Goal: Book appointment/travel/reservation

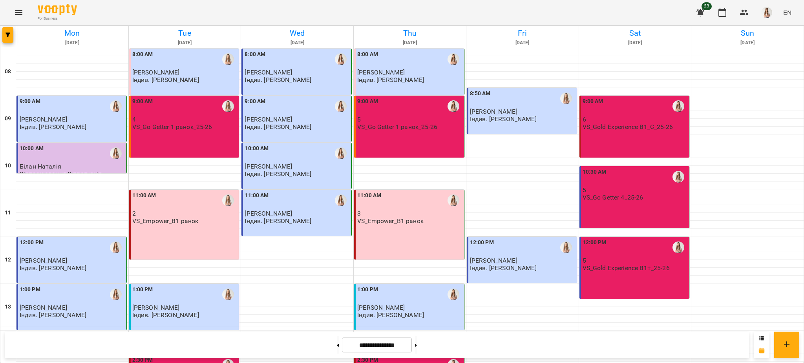
scroll to position [261, 0]
click at [417, 343] on button at bounding box center [416, 345] width 2 height 17
type input "**********"
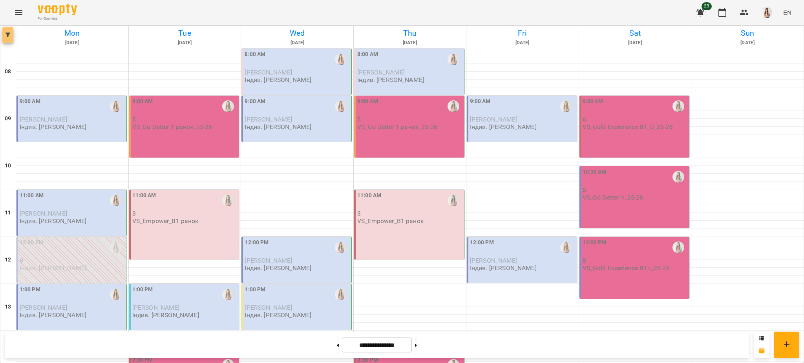
click at [5, 35] on icon "button" at bounding box center [7, 35] width 5 height 5
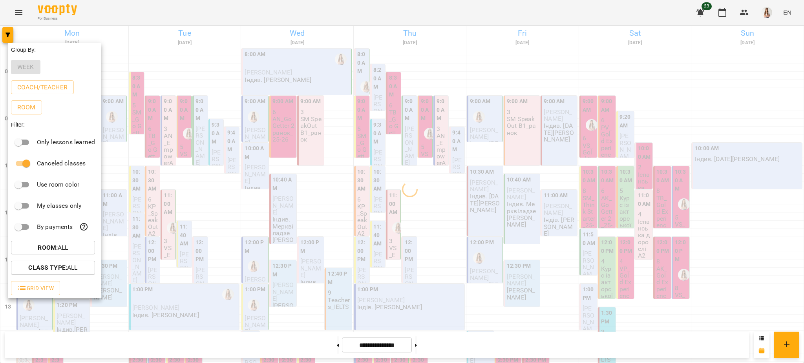
click at [79, 29] on div at bounding box center [402, 181] width 804 height 363
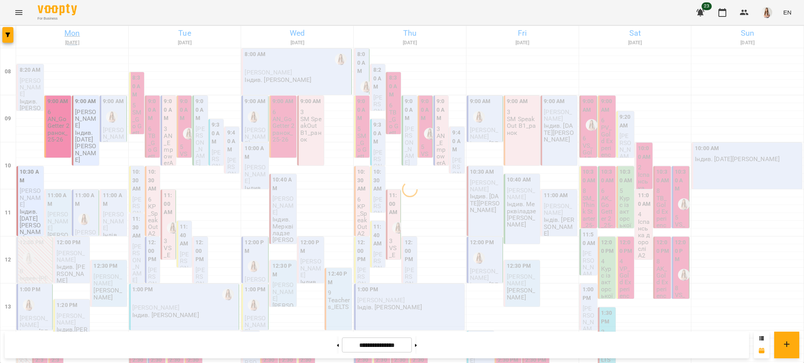
click at [69, 32] on h6 "Mon" at bounding box center [72, 33] width 110 height 12
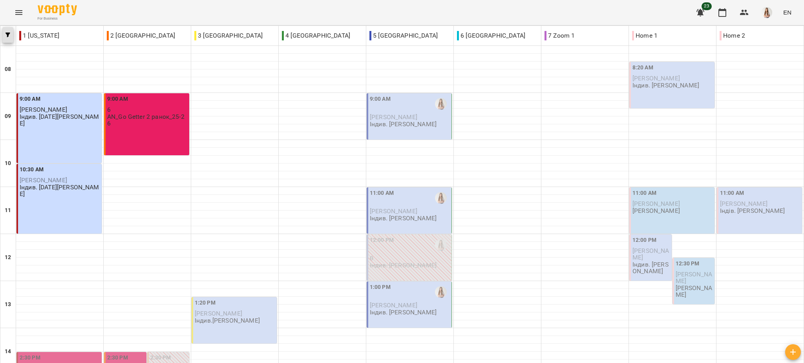
click at [4, 37] on span "button" at bounding box center [7, 35] width 11 height 5
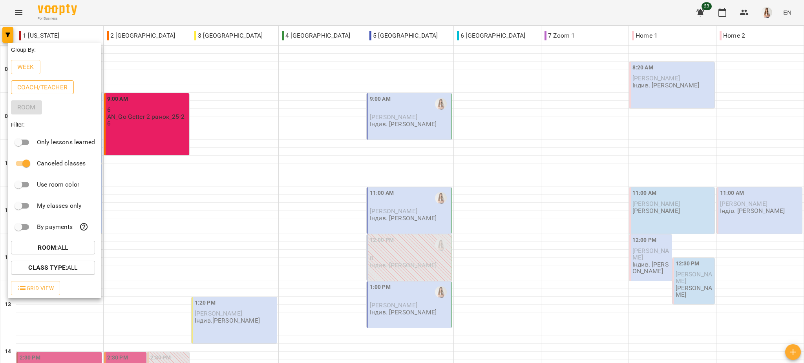
click at [33, 88] on p "Coach/Teacher" at bounding box center [42, 87] width 50 height 9
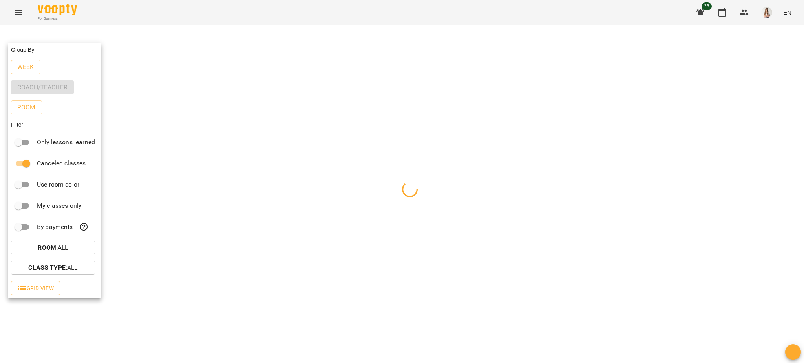
click at [107, 9] on div at bounding box center [402, 181] width 804 height 363
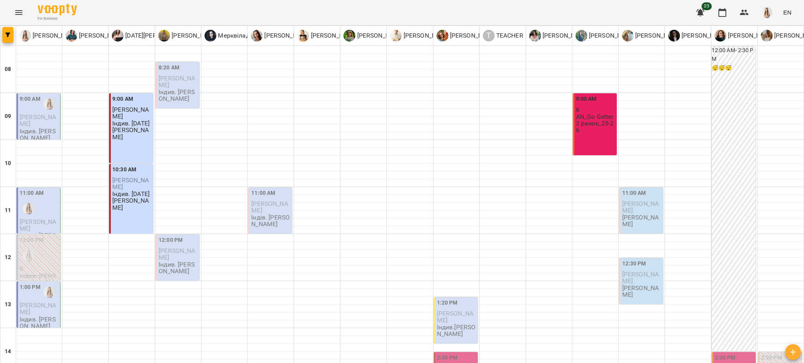
scroll to position [33, 0]
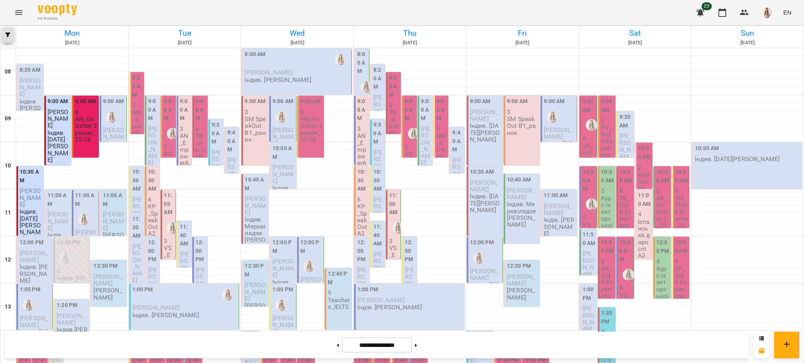
click at [10, 32] on button "button" at bounding box center [7, 35] width 11 height 16
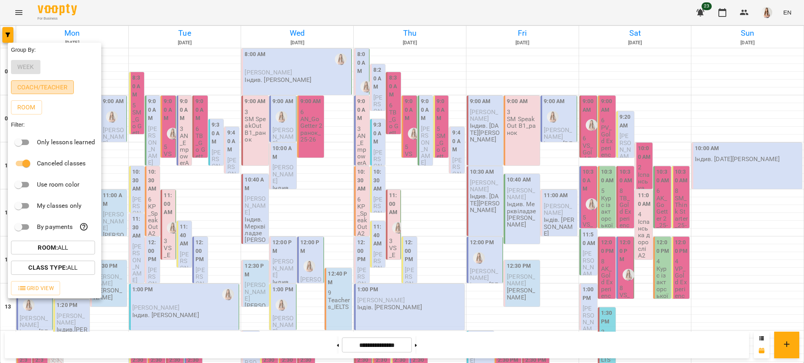
click at [26, 89] on p "Coach/Teacher" at bounding box center [42, 87] width 50 height 9
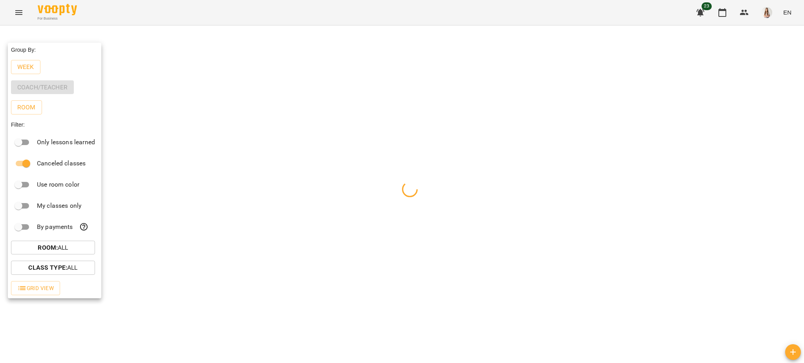
click at [97, 24] on div at bounding box center [402, 181] width 804 height 363
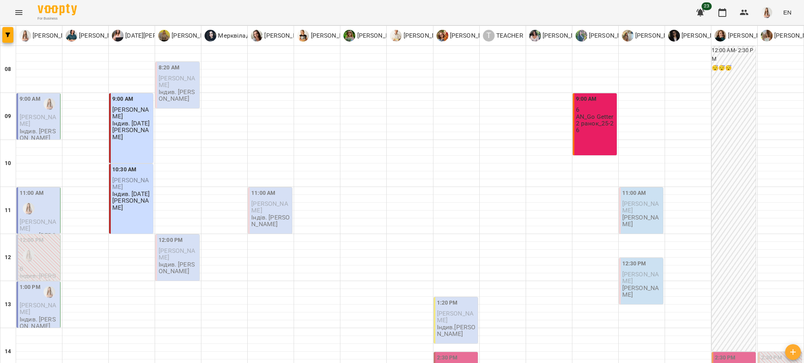
scroll to position [347, 0]
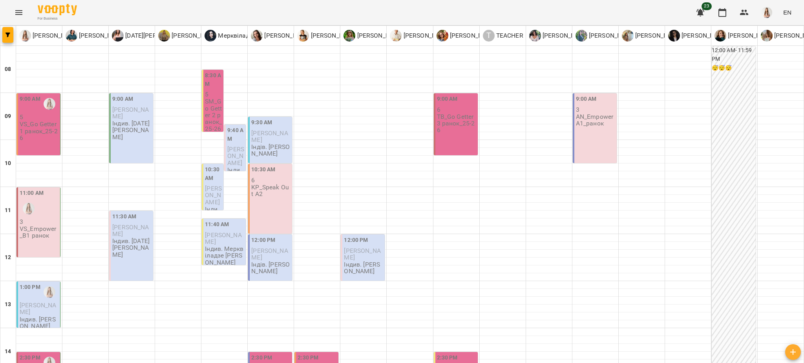
scroll to position [314, 0]
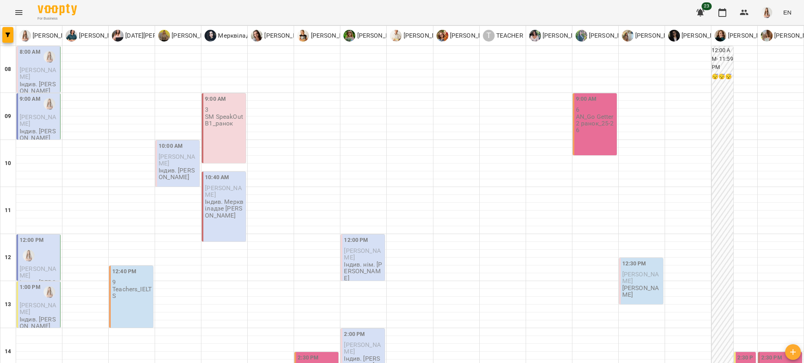
scroll to position [261, 0]
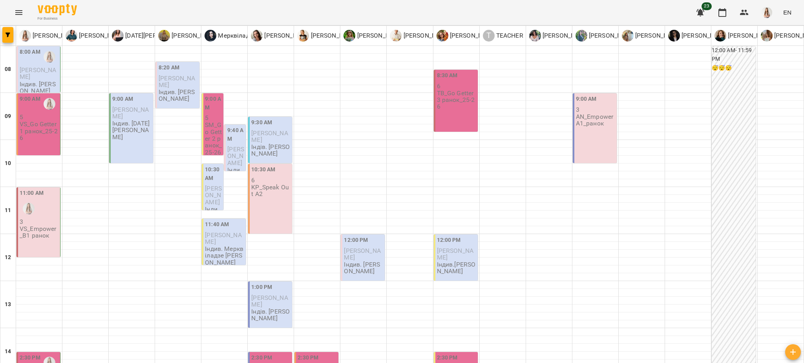
scroll to position [294, 0]
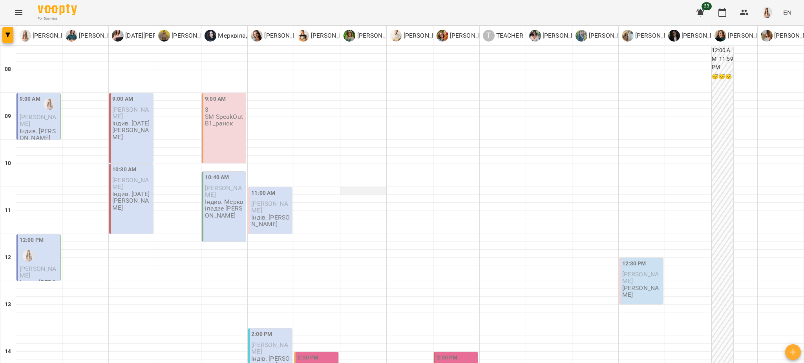
scroll to position [347, 0]
